Goal: Check status: Check status

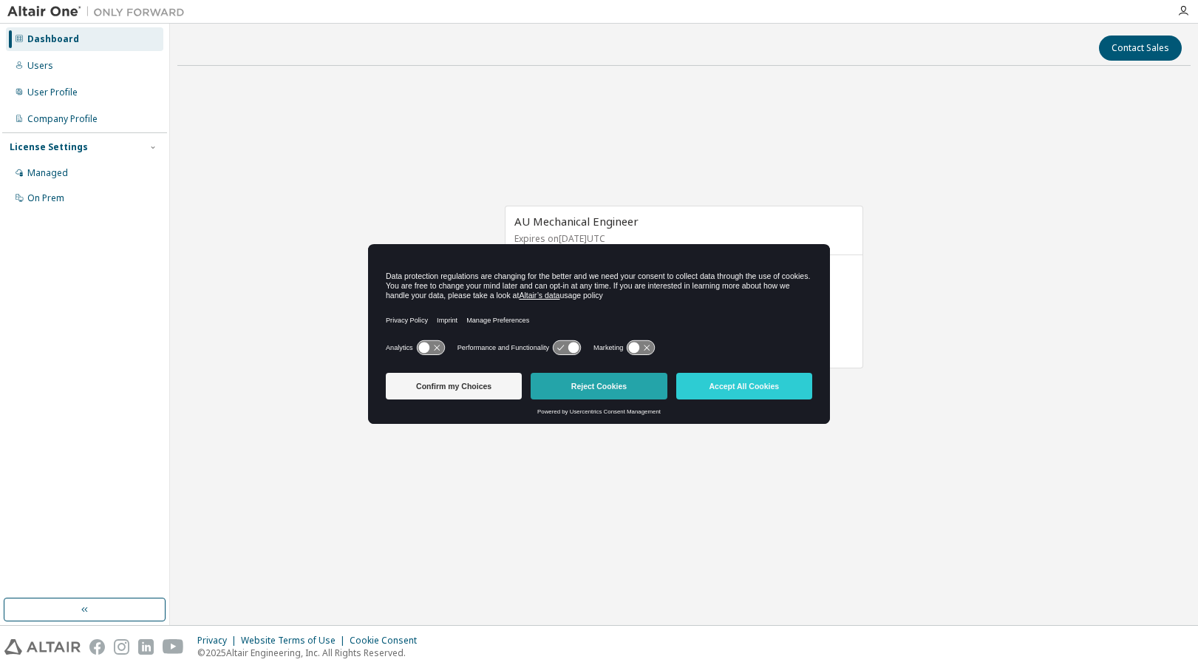
click at [601, 387] on button "Reject Cookies" at bounding box center [599, 386] width 136 height 27
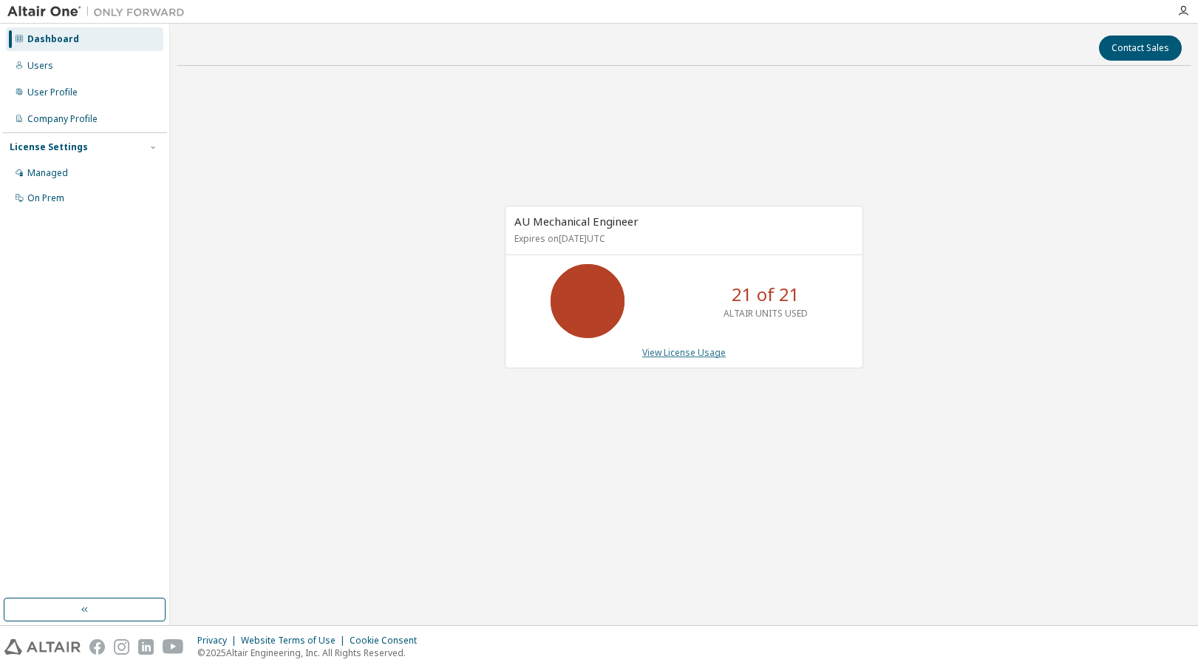
click at [682, 356] on link "View License Usage" at bounding box center [684, 352] width 84 height 13
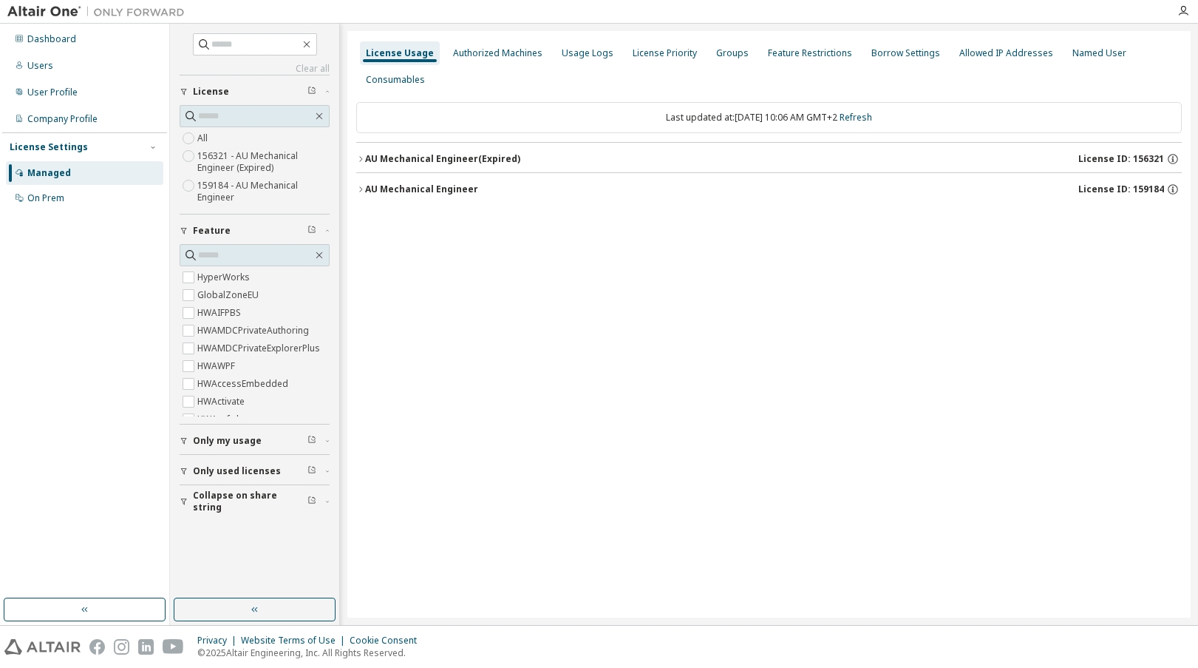
click at [364, 187] on icon "button" at bounding box center [360, 189] width 9 height 9
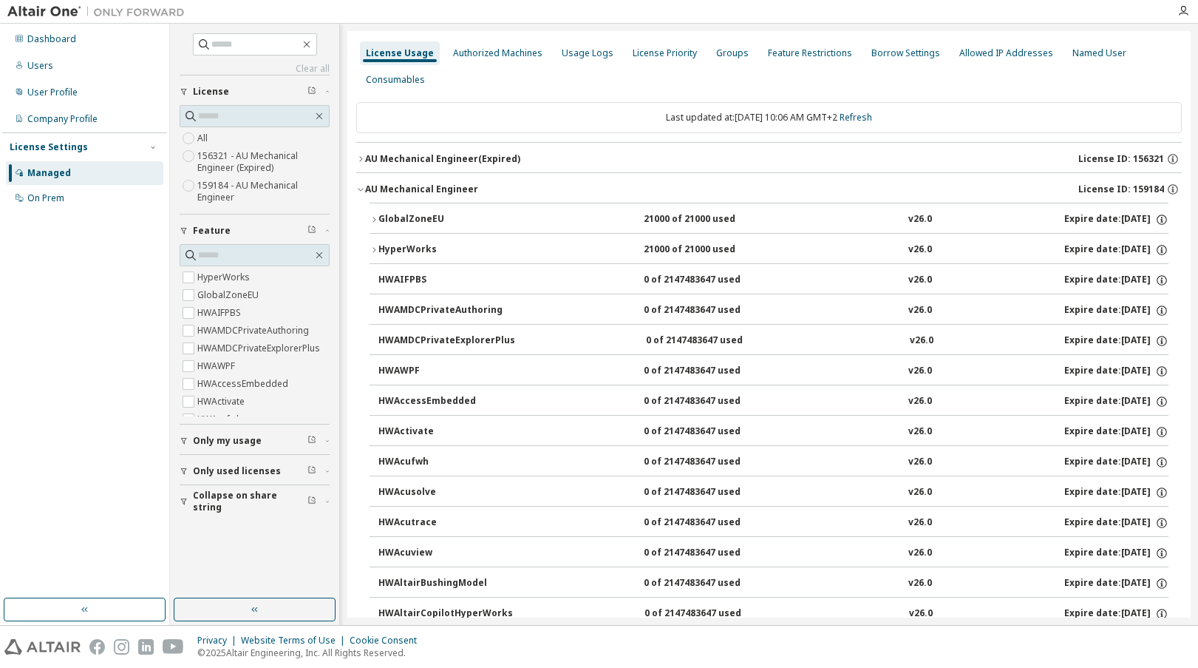
click at [362, 157] on icon "button" at bounding box center [360, 159] width 9 height 9
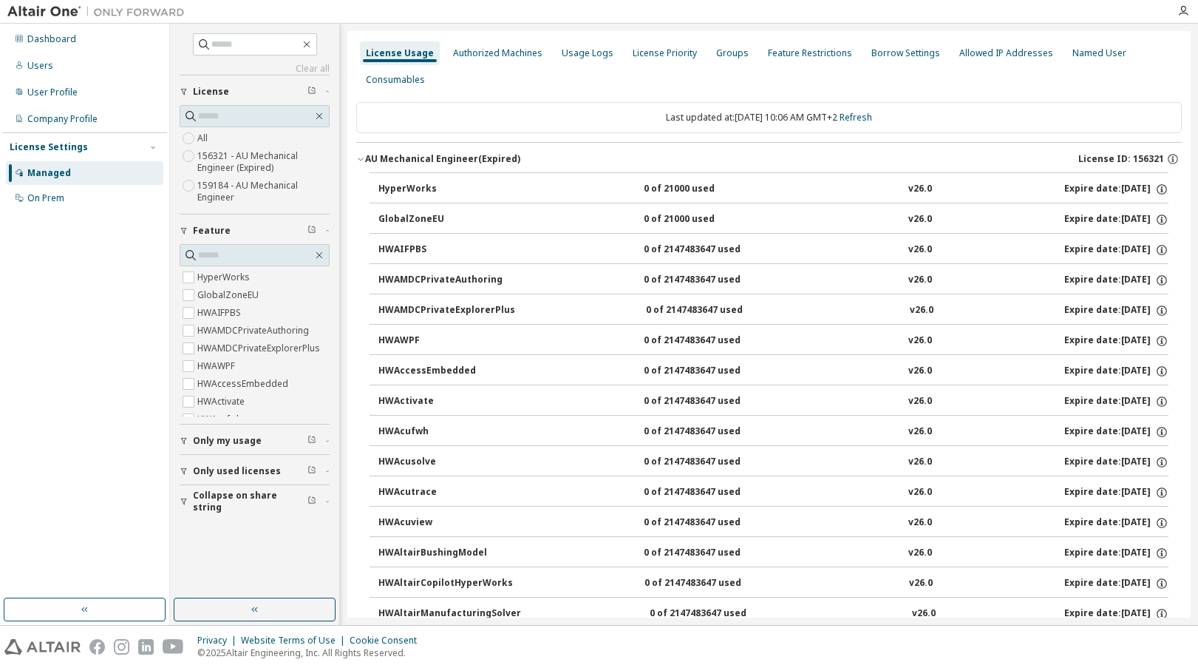
click at [363, 157] on icon "button" at bounding box center [360, 159] width 9 height 9
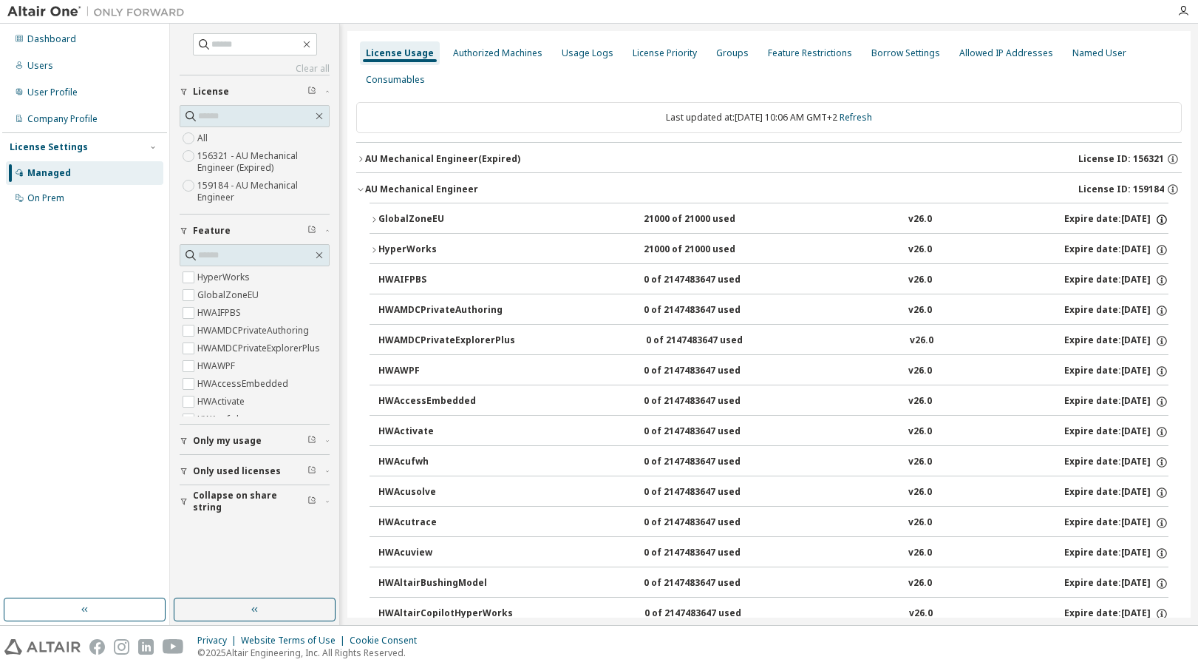
click at [1160, 214] on icon "button" at bounding box center [1162, 219] width 13 height 13
click at [359, 157] on icon "button" at bounding box center [360, 159] width 9 height 9
